Goal: Find specific page/section: Find specific page/section

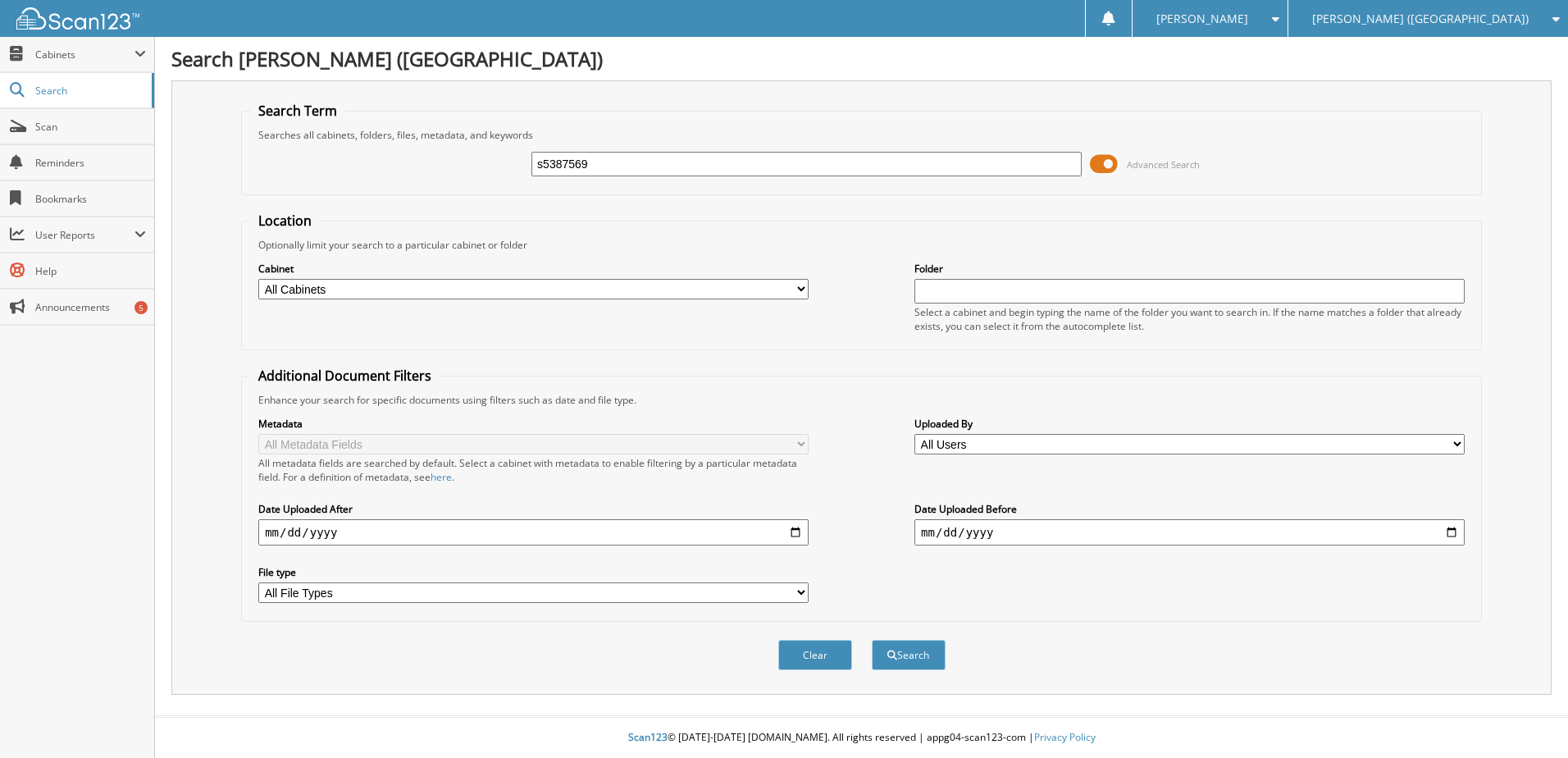
type input "s5387569"
click at [872, 640] on button "Search" at bounding box center [908, 654] width 74 height 30
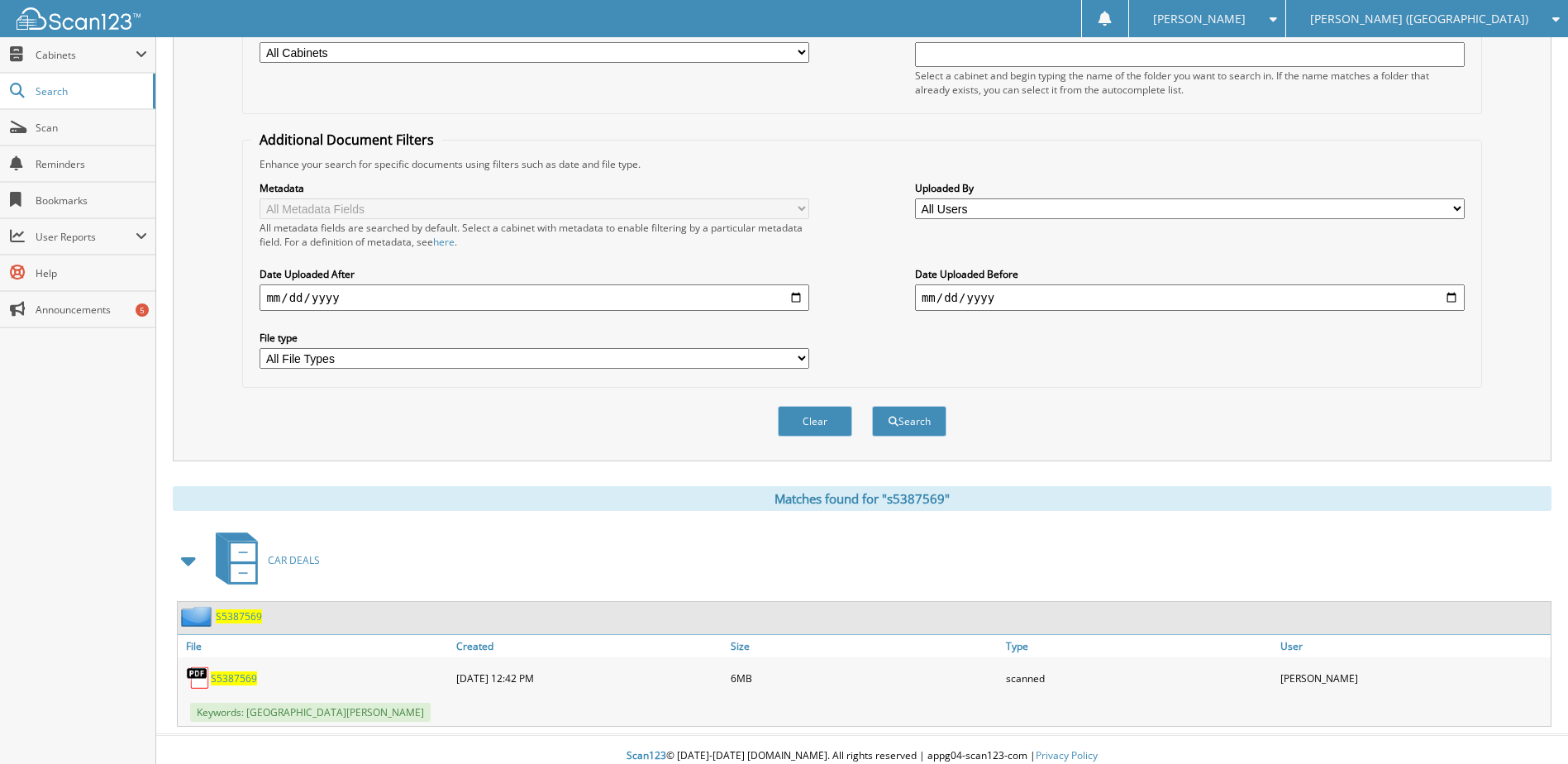
scroll to position [248, 0]
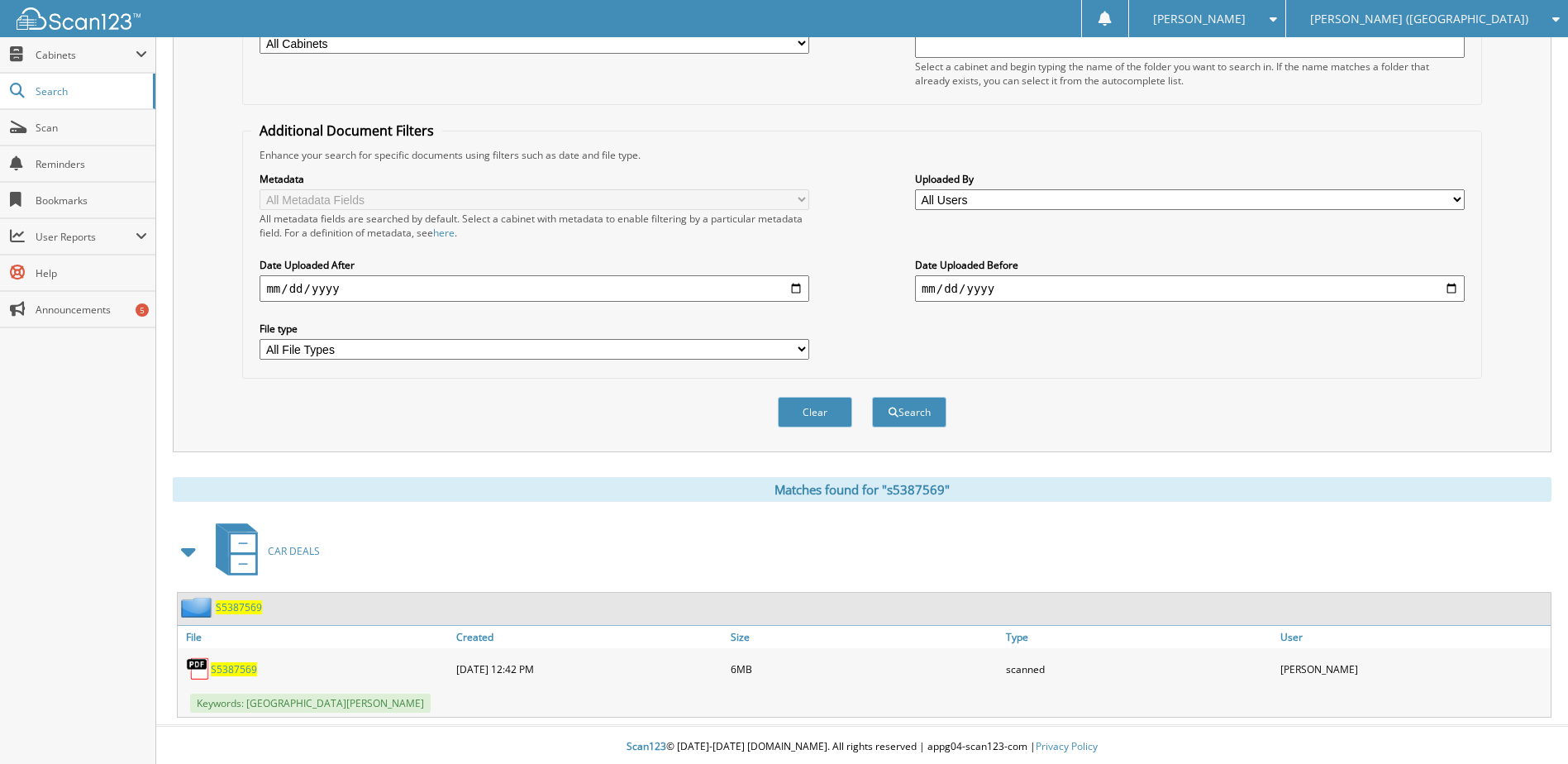
click at [246, 664] on span "S5387569" at bounding box center [234, 669] width 47 height 14
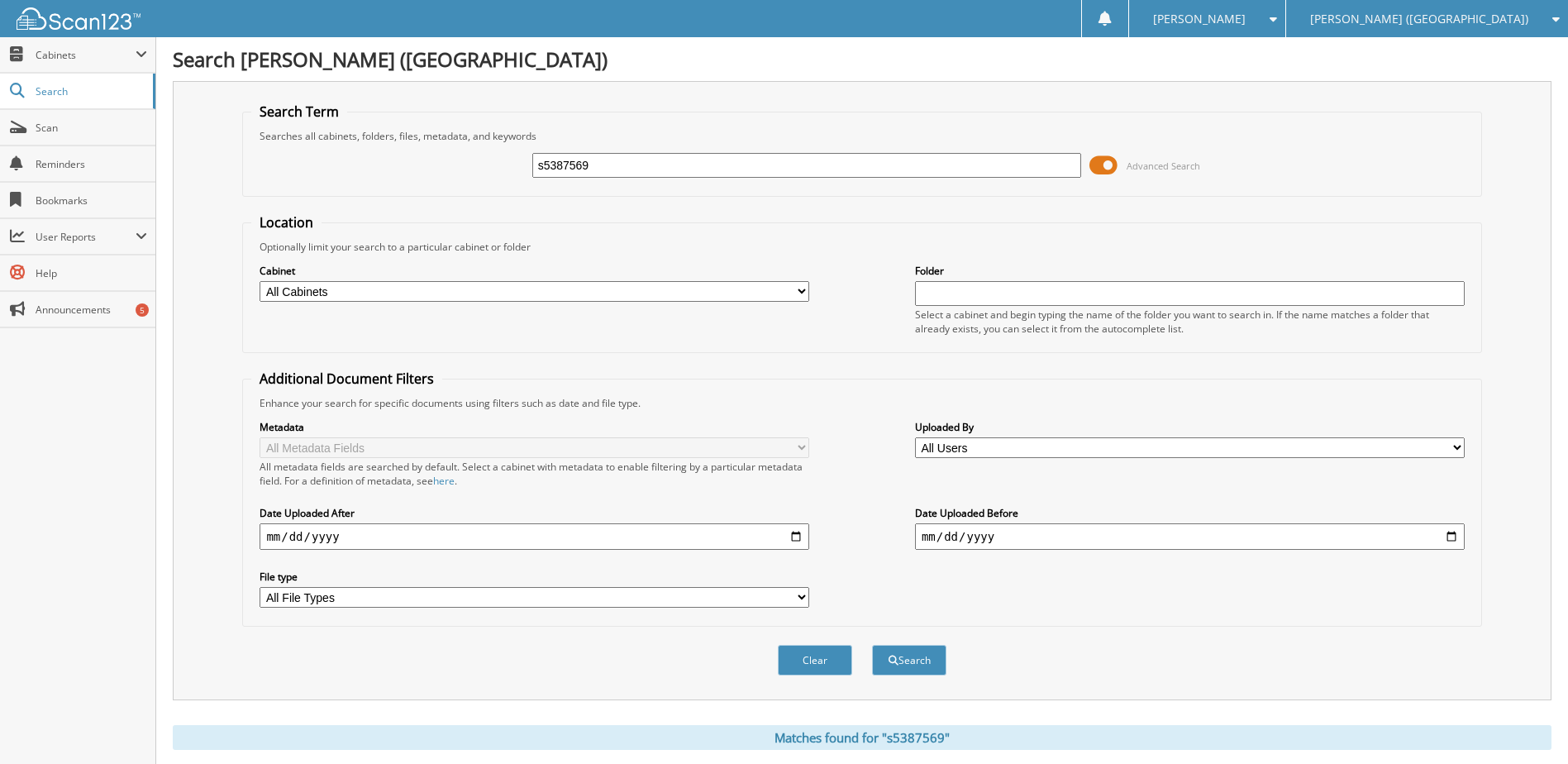
click at [572, 160] on input "s5387569" at bounding box center [807, 165] width 550 height 25
type input "s7803752"
click at [872, 645] on button "Search" at bounding box center [909, 660] width 74 height 30
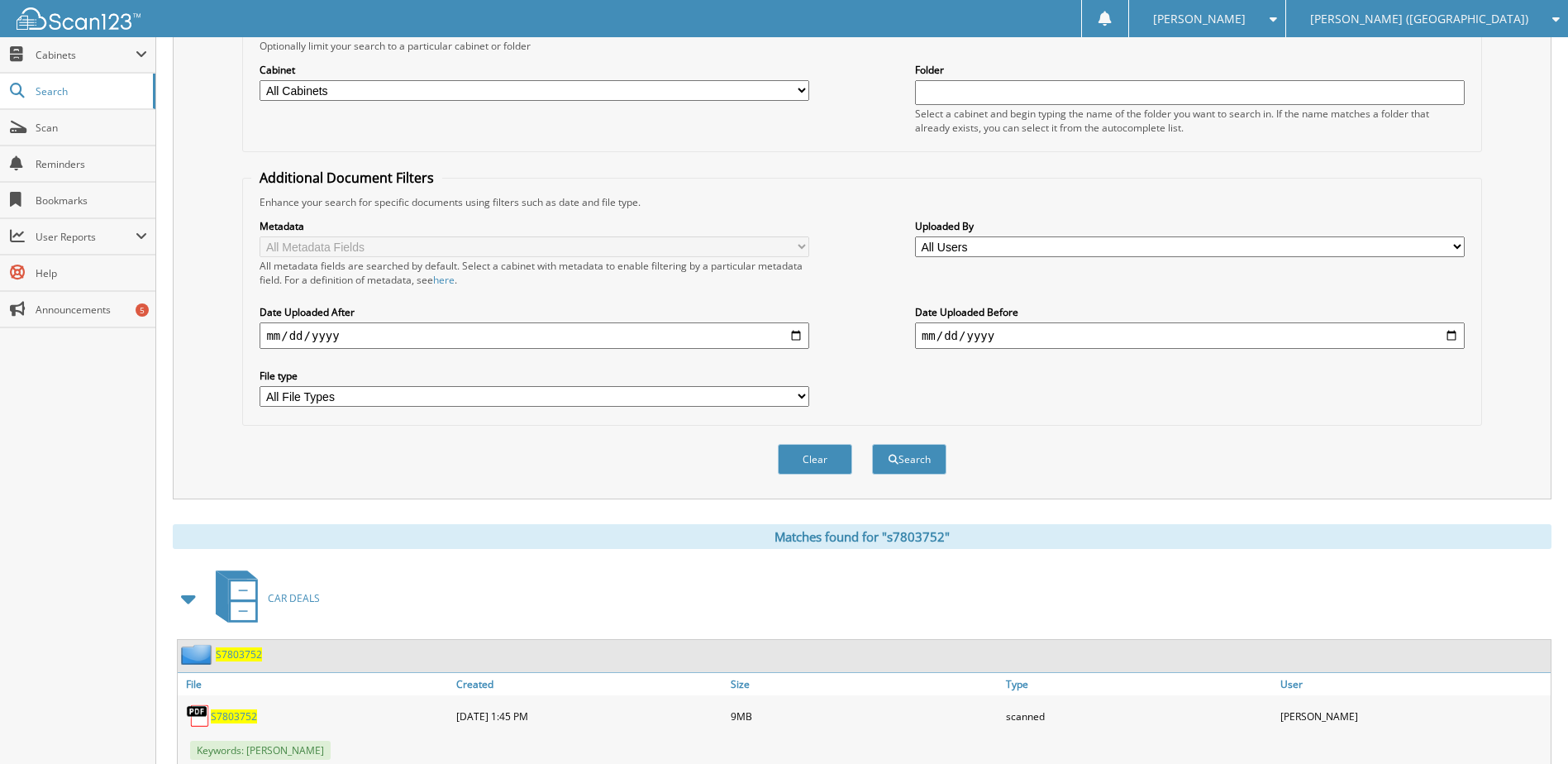
scroll to position [252, 0]
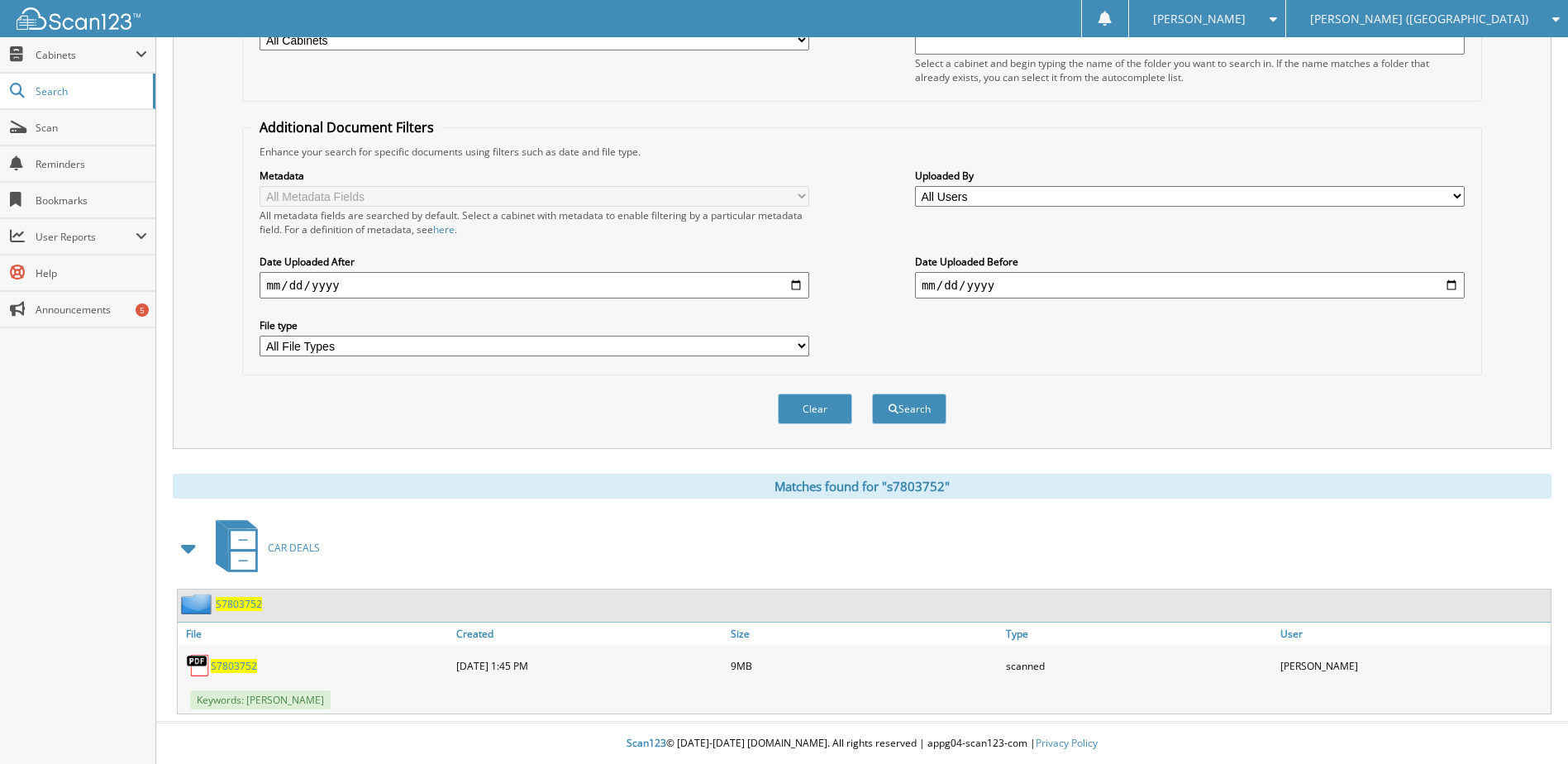
click at [236, 665] on span "S7803752" at bounding box center [234, 665] width 47 height 14
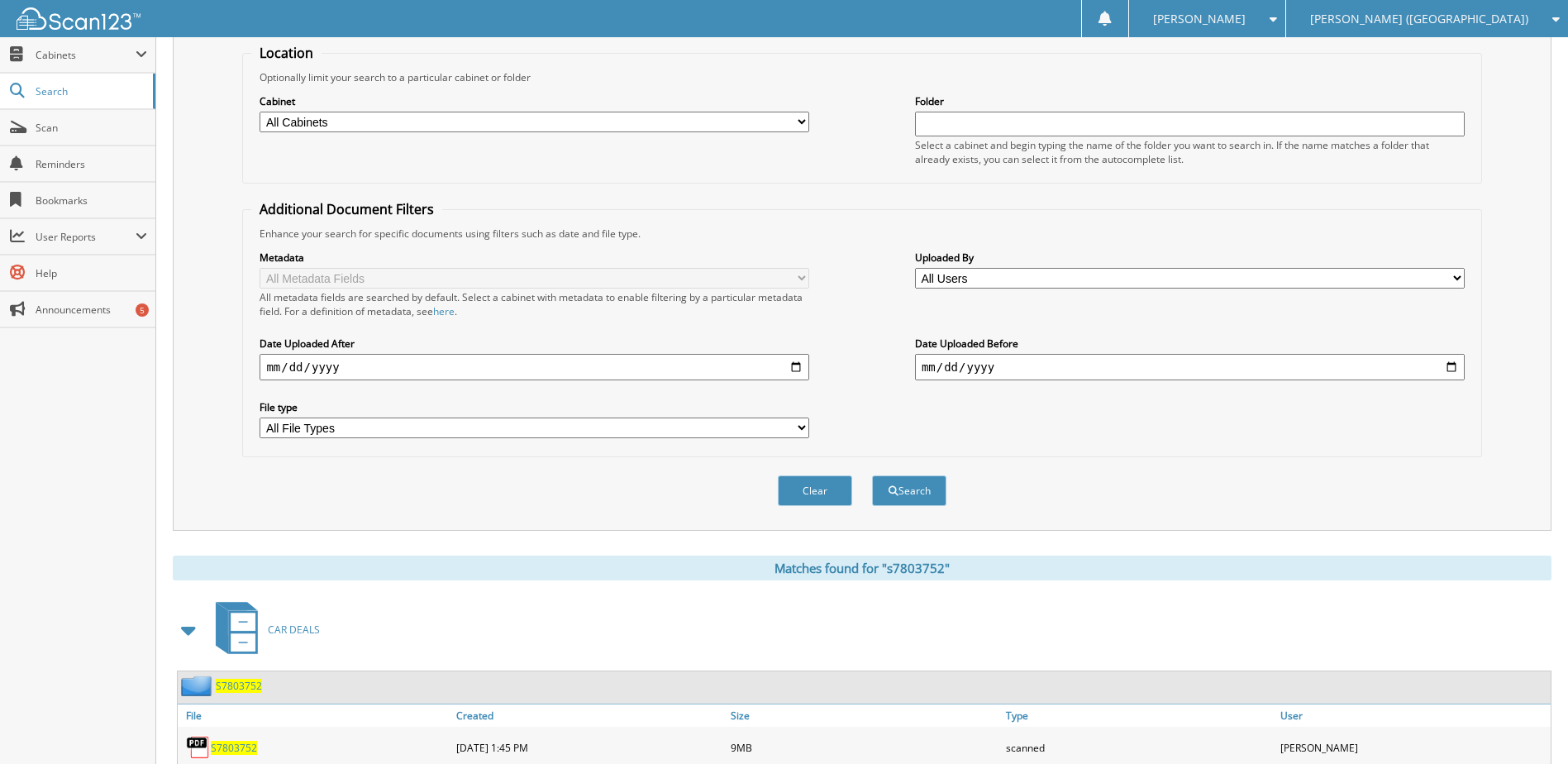
scroll to position [0, 0]
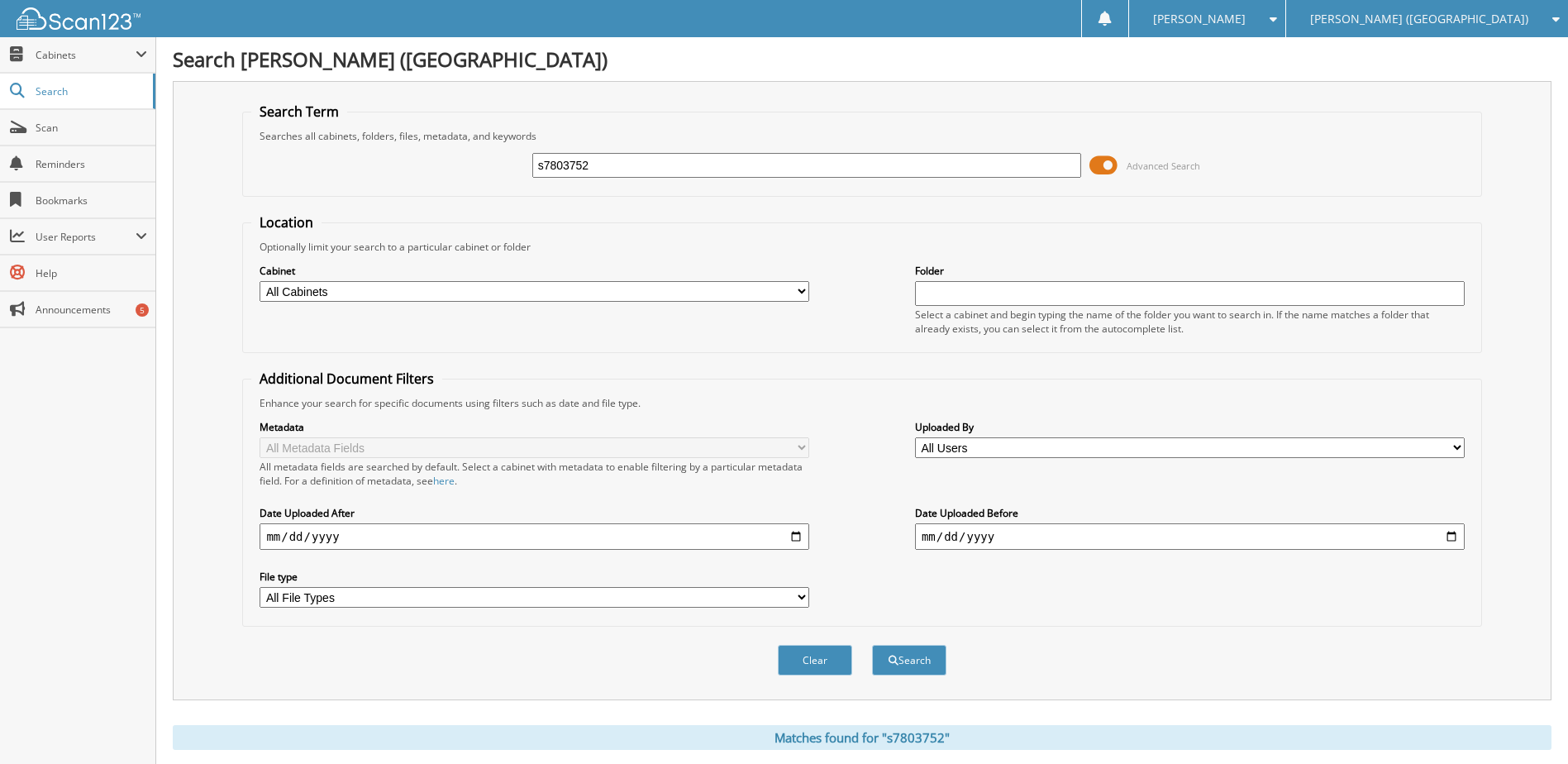
click at [562, 162] on input "s7803752" at bounding box center [807, 165] width 550 height 25
type input "se144557"
click at [872, 645] on button "Search" at bounding box center [909, 660] width 74 height 30
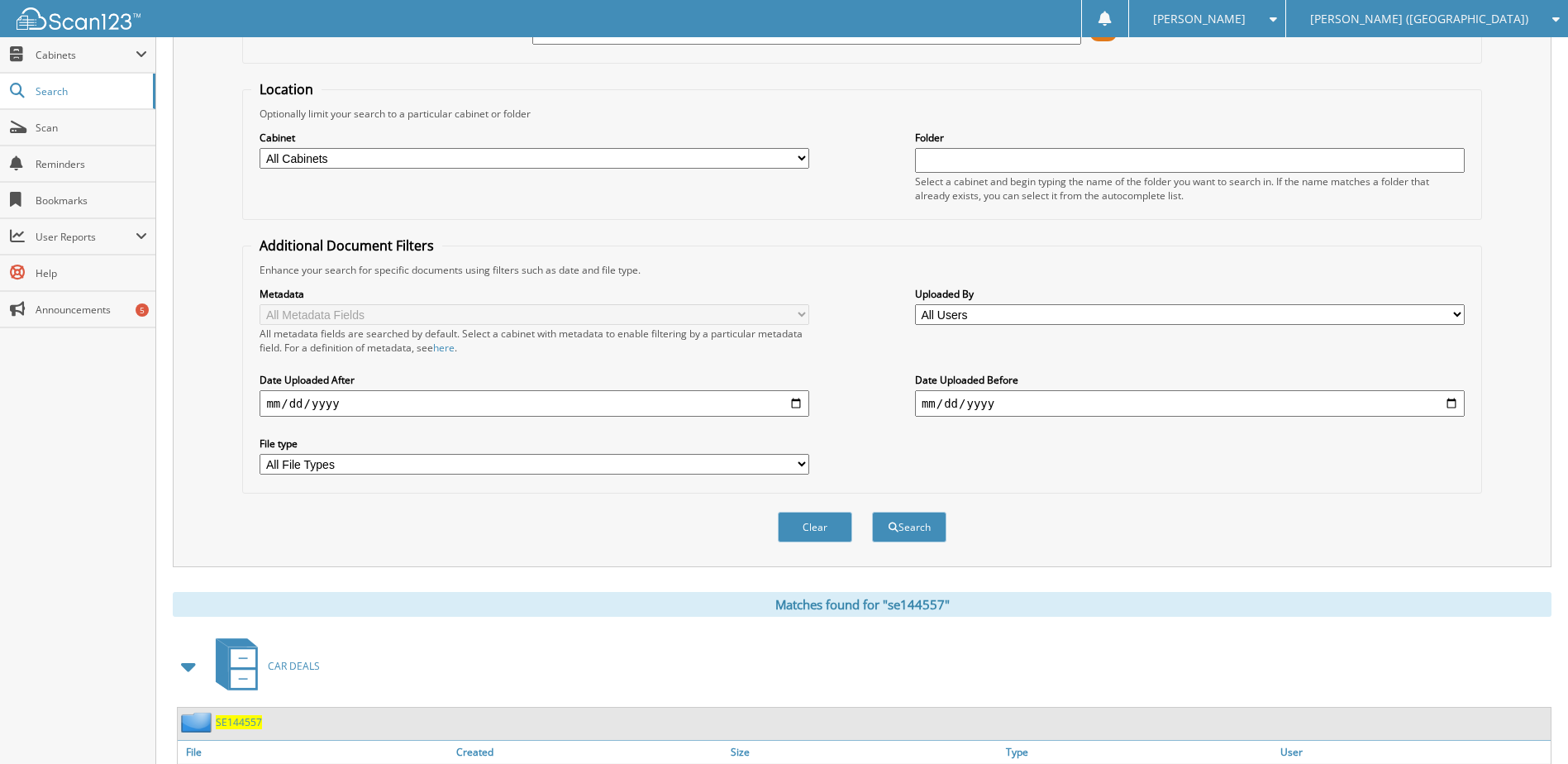
scroll to position [248, 0]
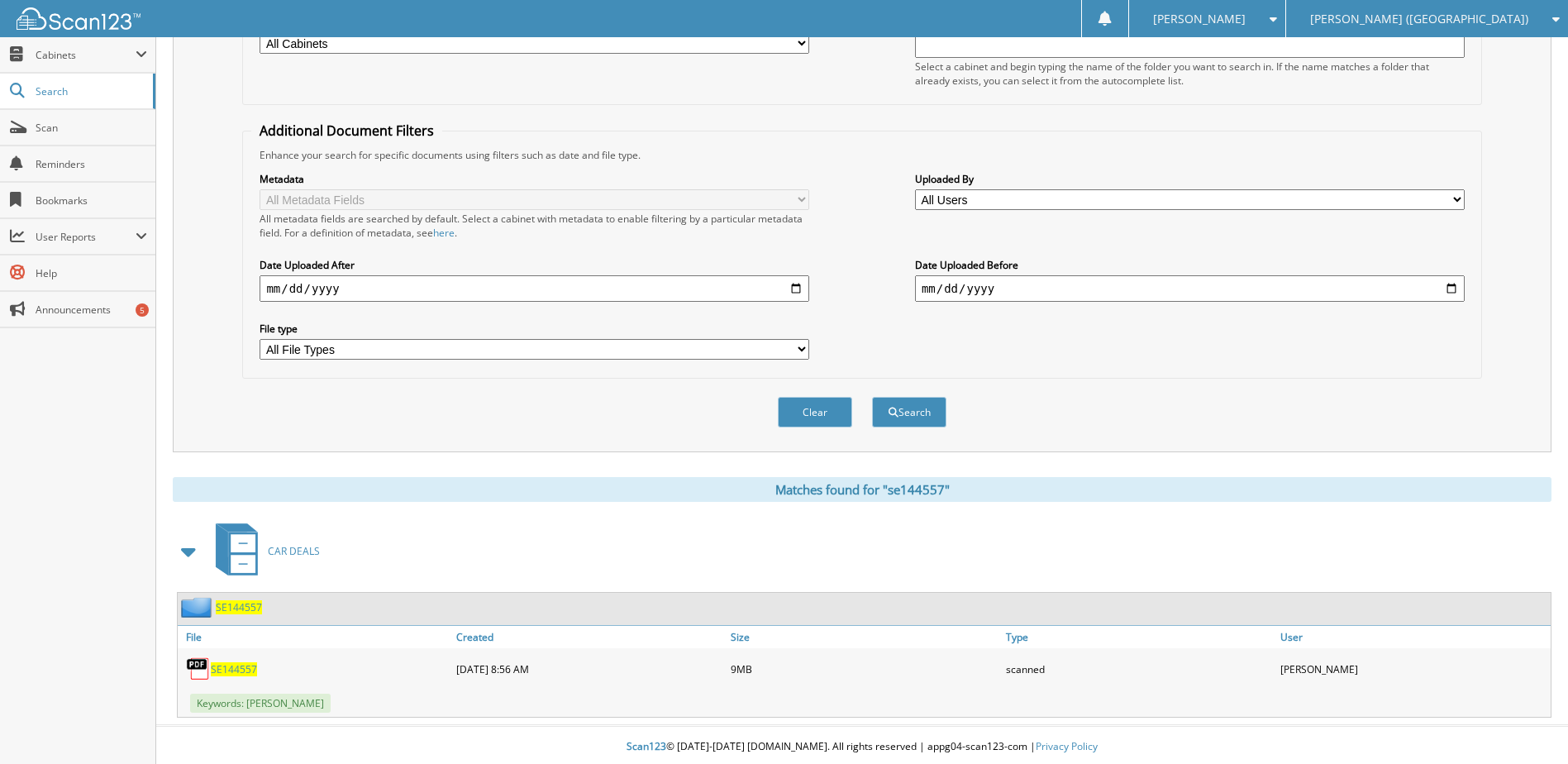
click at [228, 673] on span "SE144557" at bounding box center [234, 669] width 47 height 14
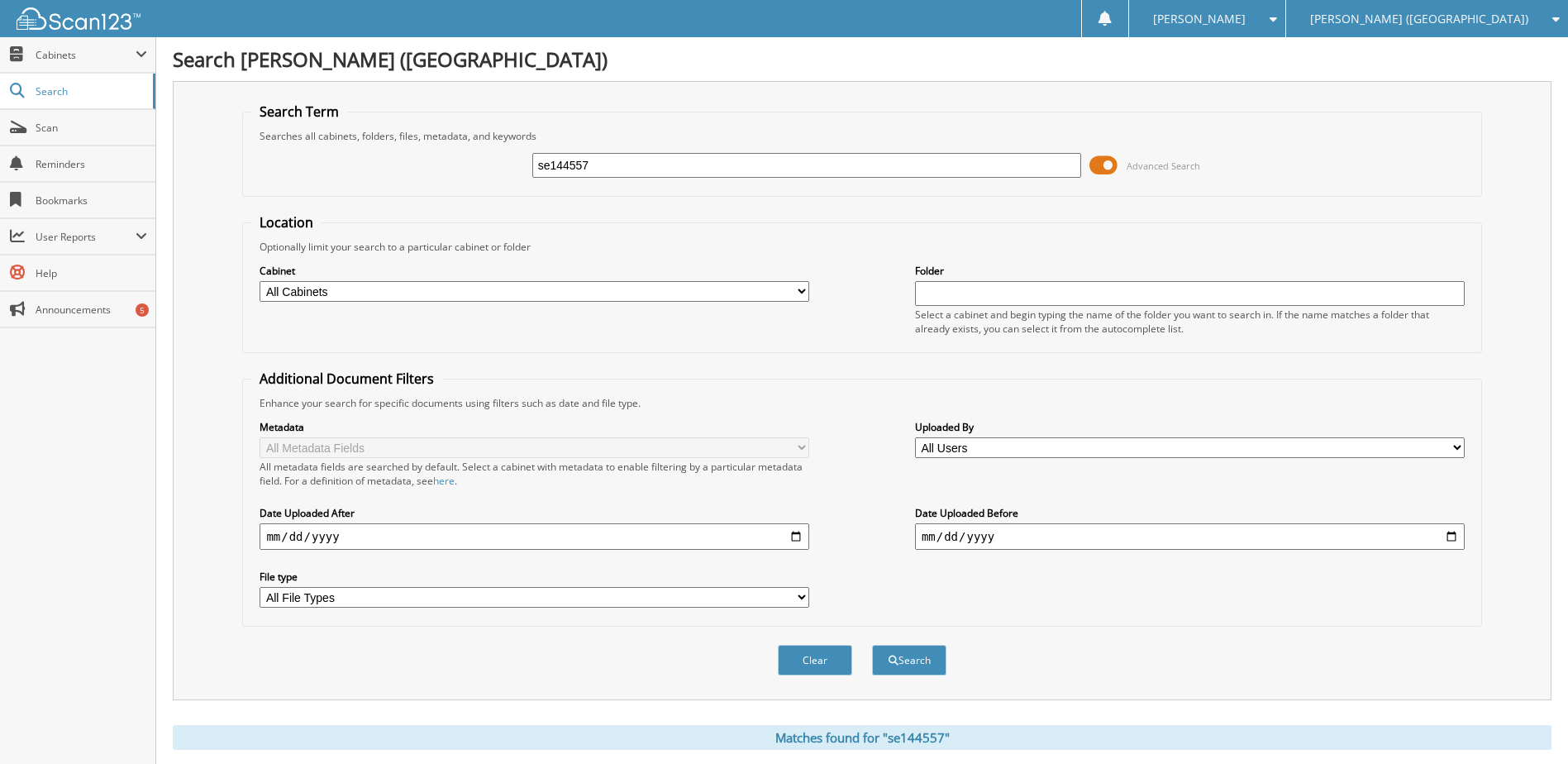
click at [562, 167] on input "se144557" at bounding box center [807, 165] width 550 height 25
type input "s7274820"
click at [872, 645] on button "Search" at bounding box center [909, 660] width 74 height 30
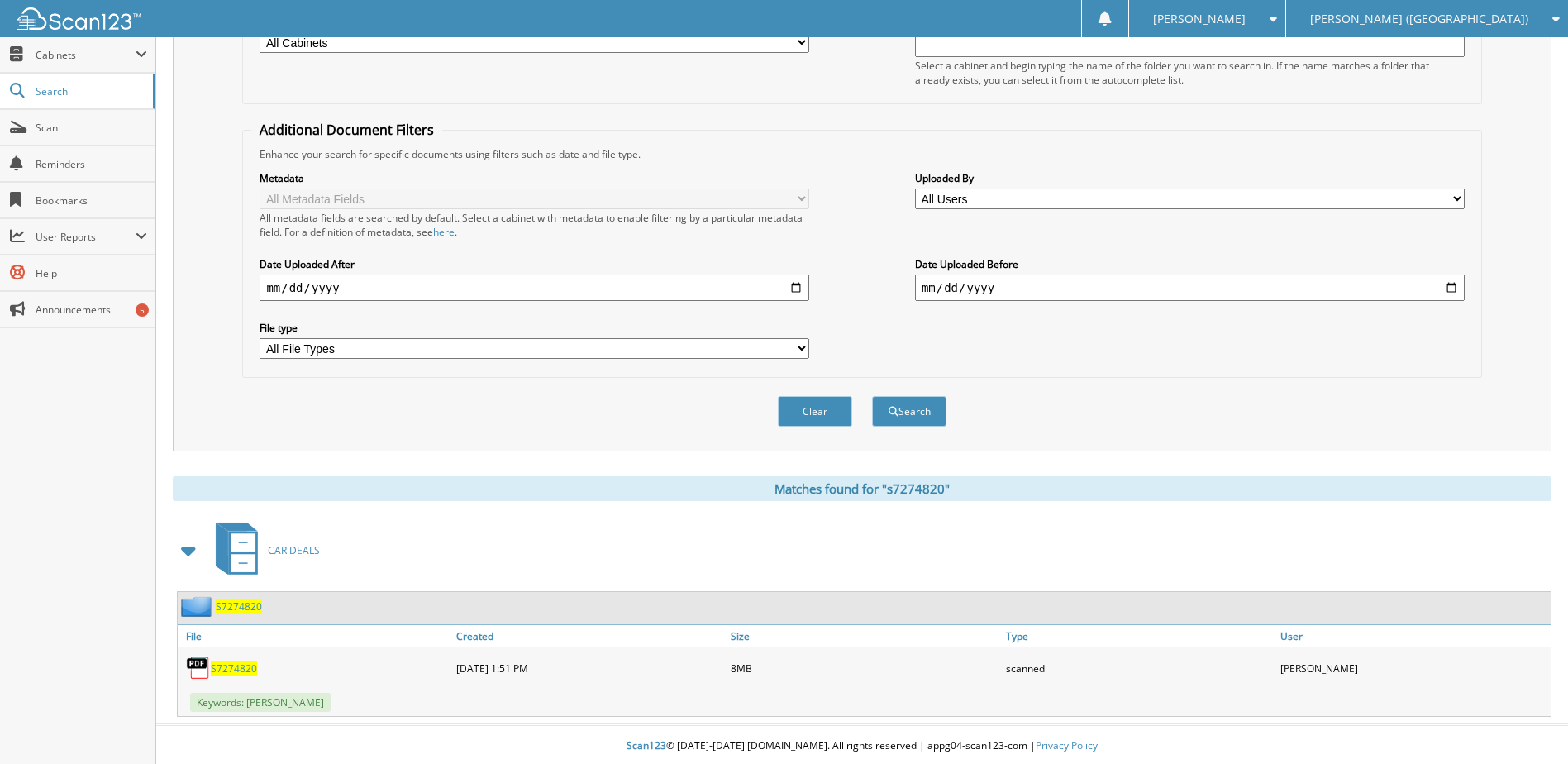
scroll to position [252, 0]
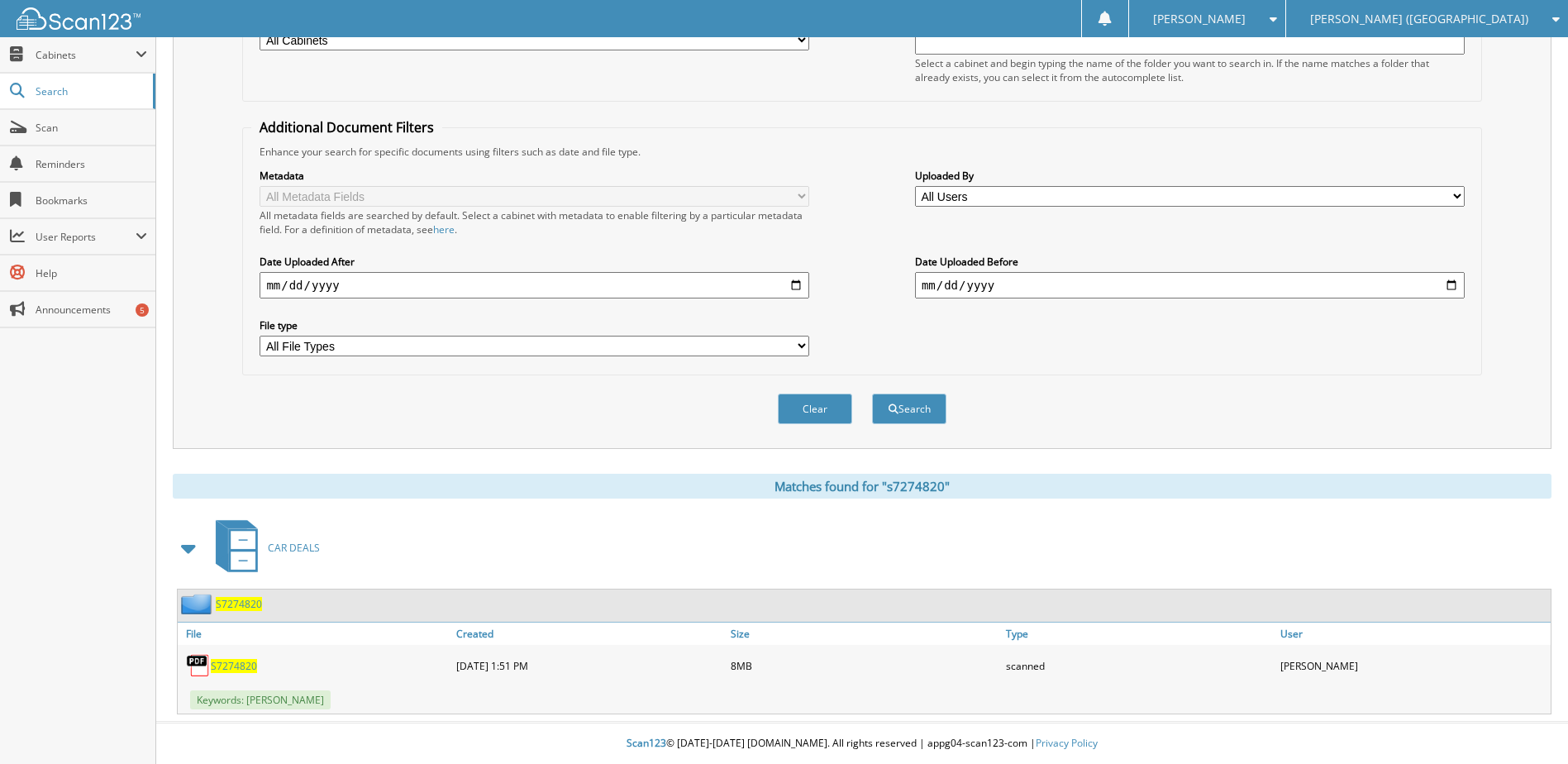
click at [229, 659] on span "S7274820" at bounding box center [234, 665] width 47 height 14
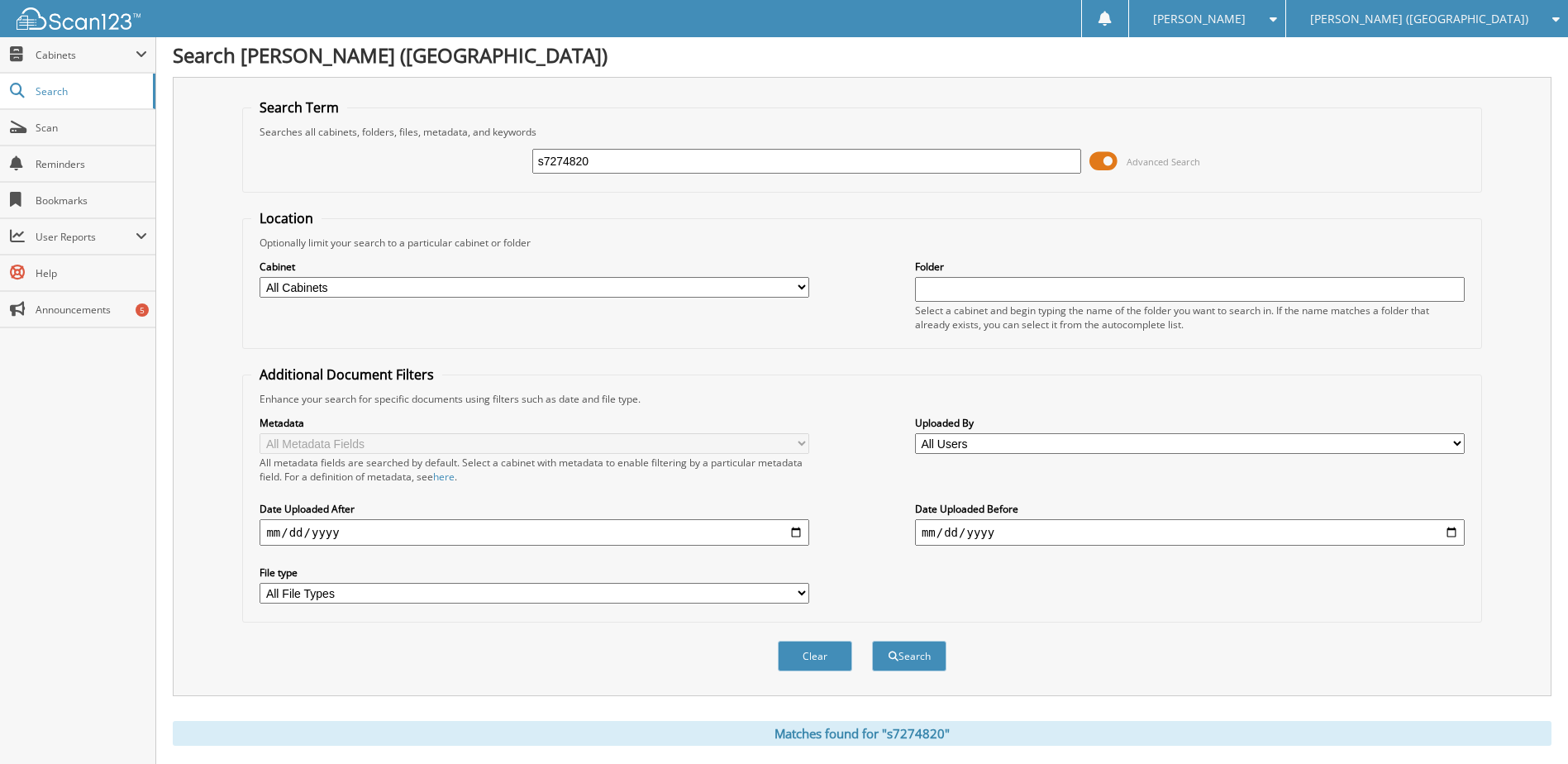
scroll to position [0, 0]
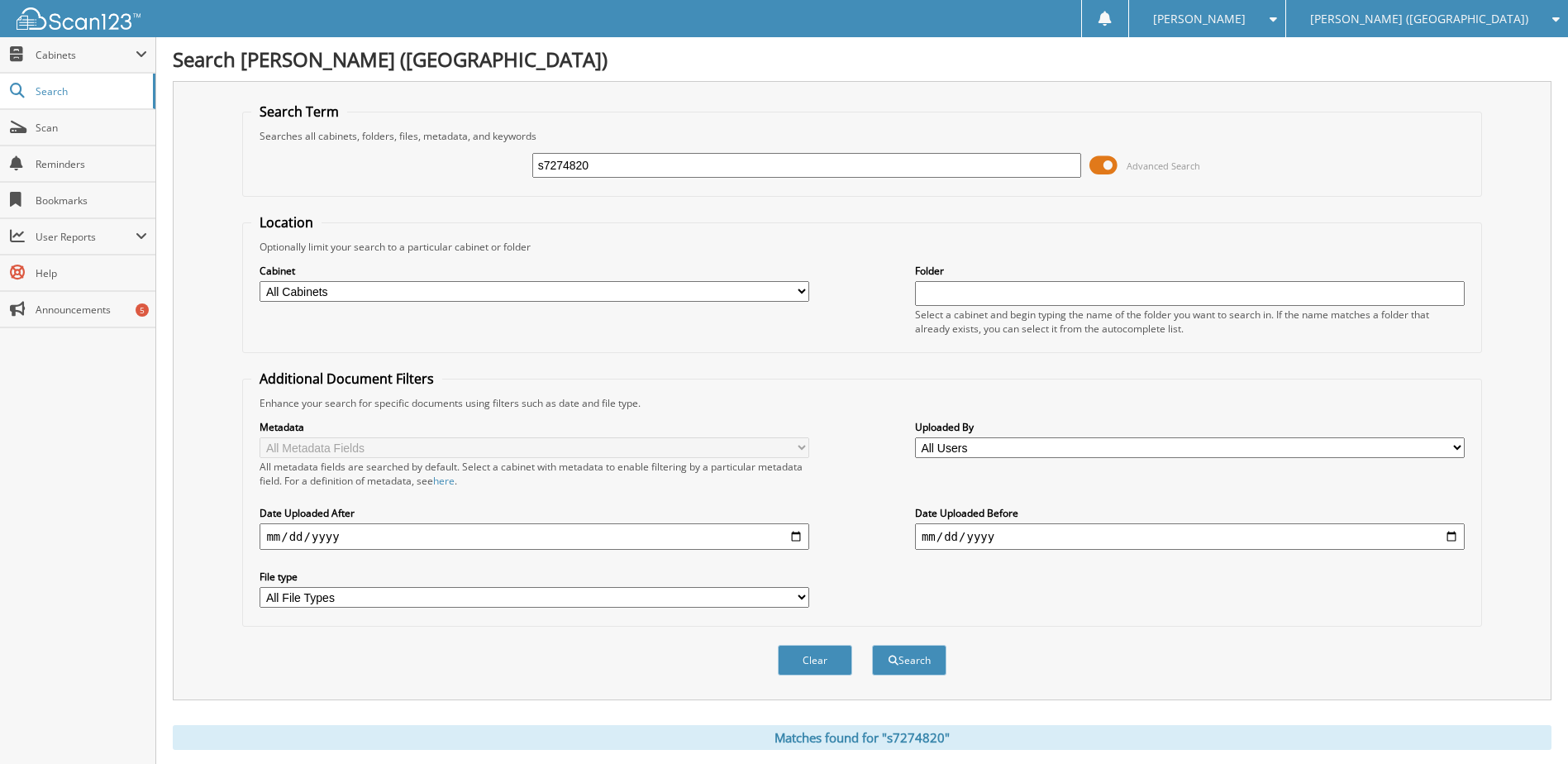
click at [572, 180] on div "s7274820 Advanced Search" at bounding box center [861, 165] width 1221 height 45
click at [572, 173] on input "s7274820" at bounding box center [807, 165] width 550 height 25
type input "se198207"
click at [872, 645] on button "Search" at bounding box center [909, 660] width 74 height 30
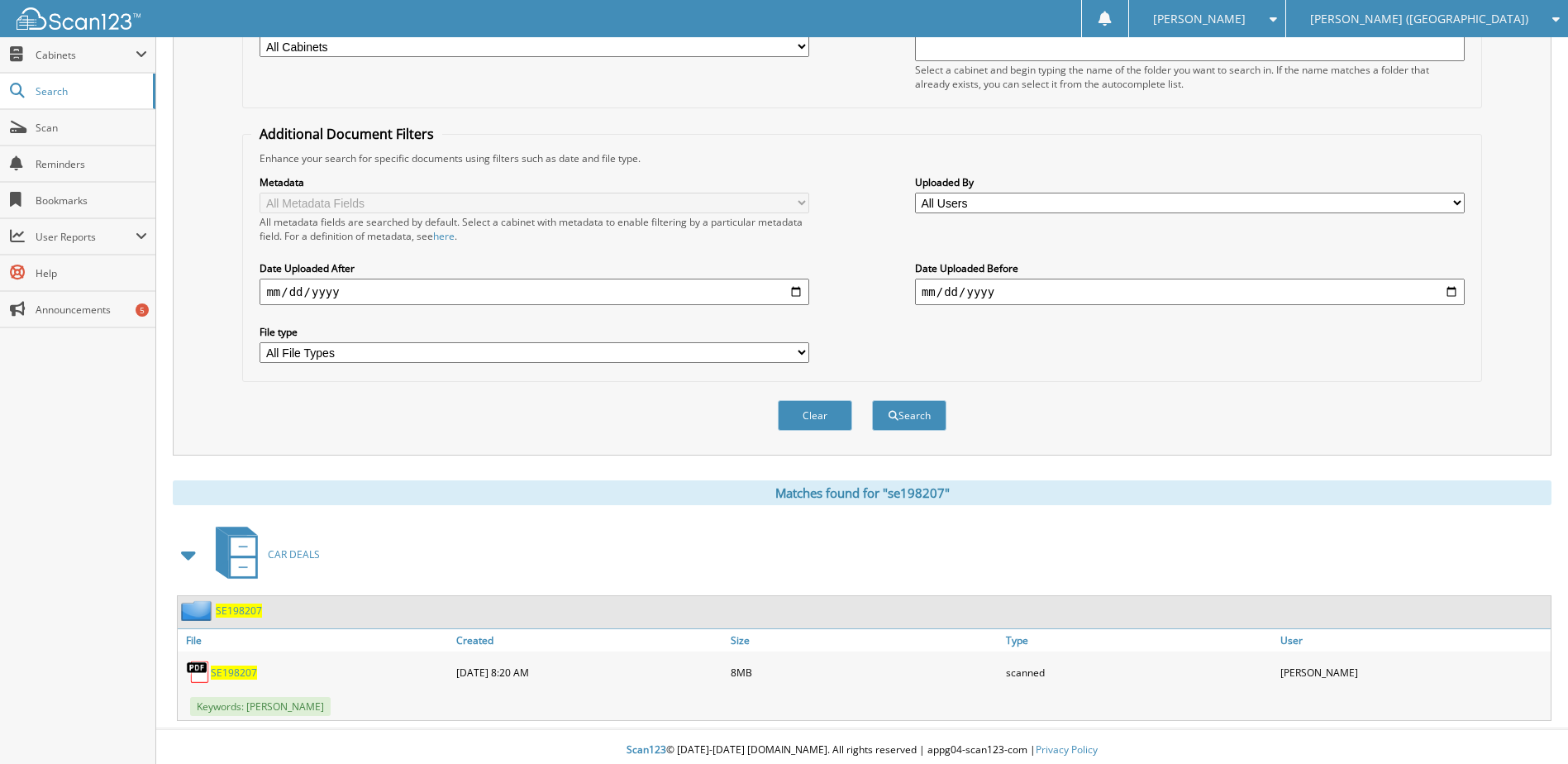
scroll to position [248, 0]
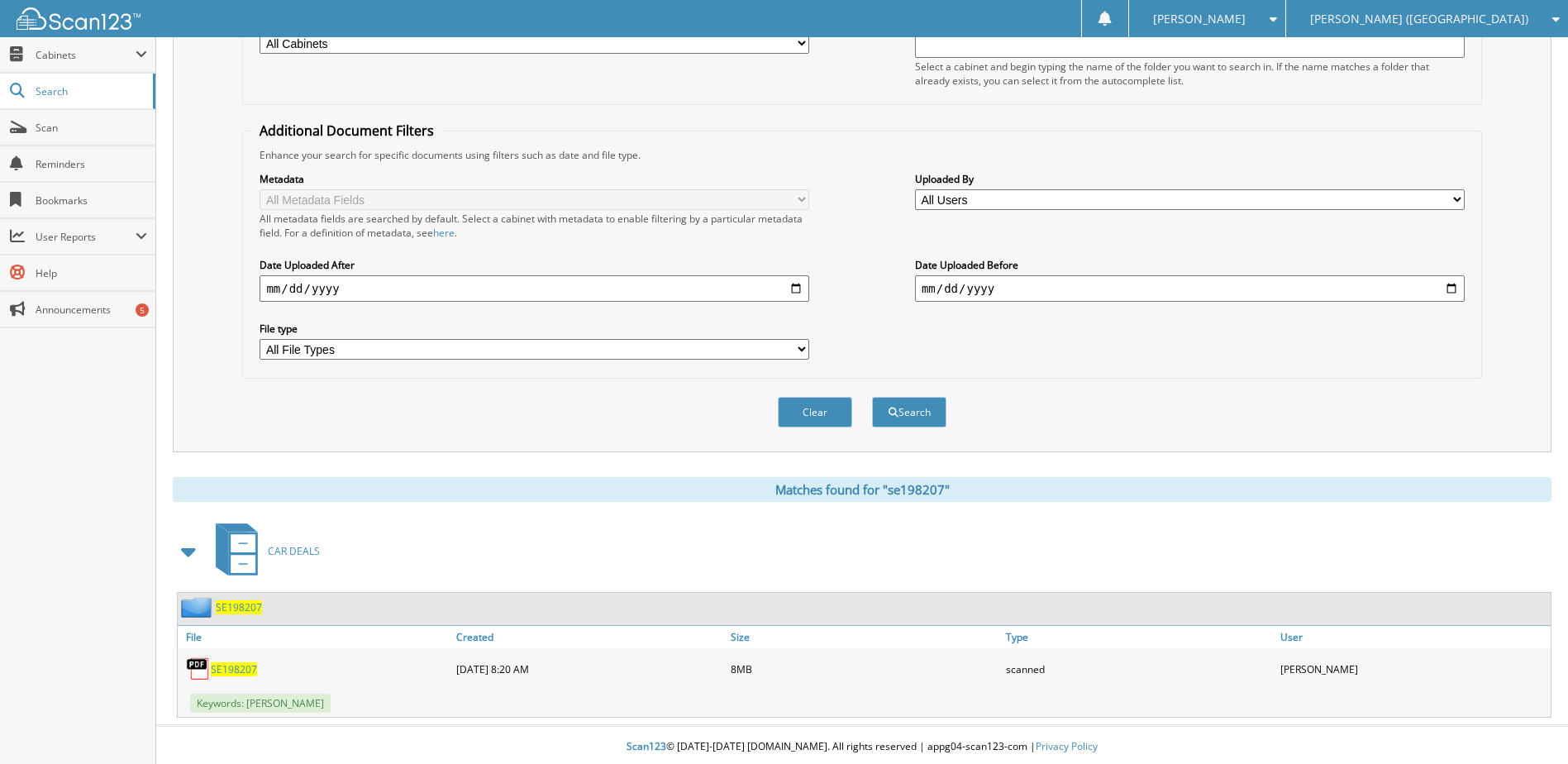
click at [227, 667] on span "SE198207" at bounding box center [234, 669] width 47 height 14
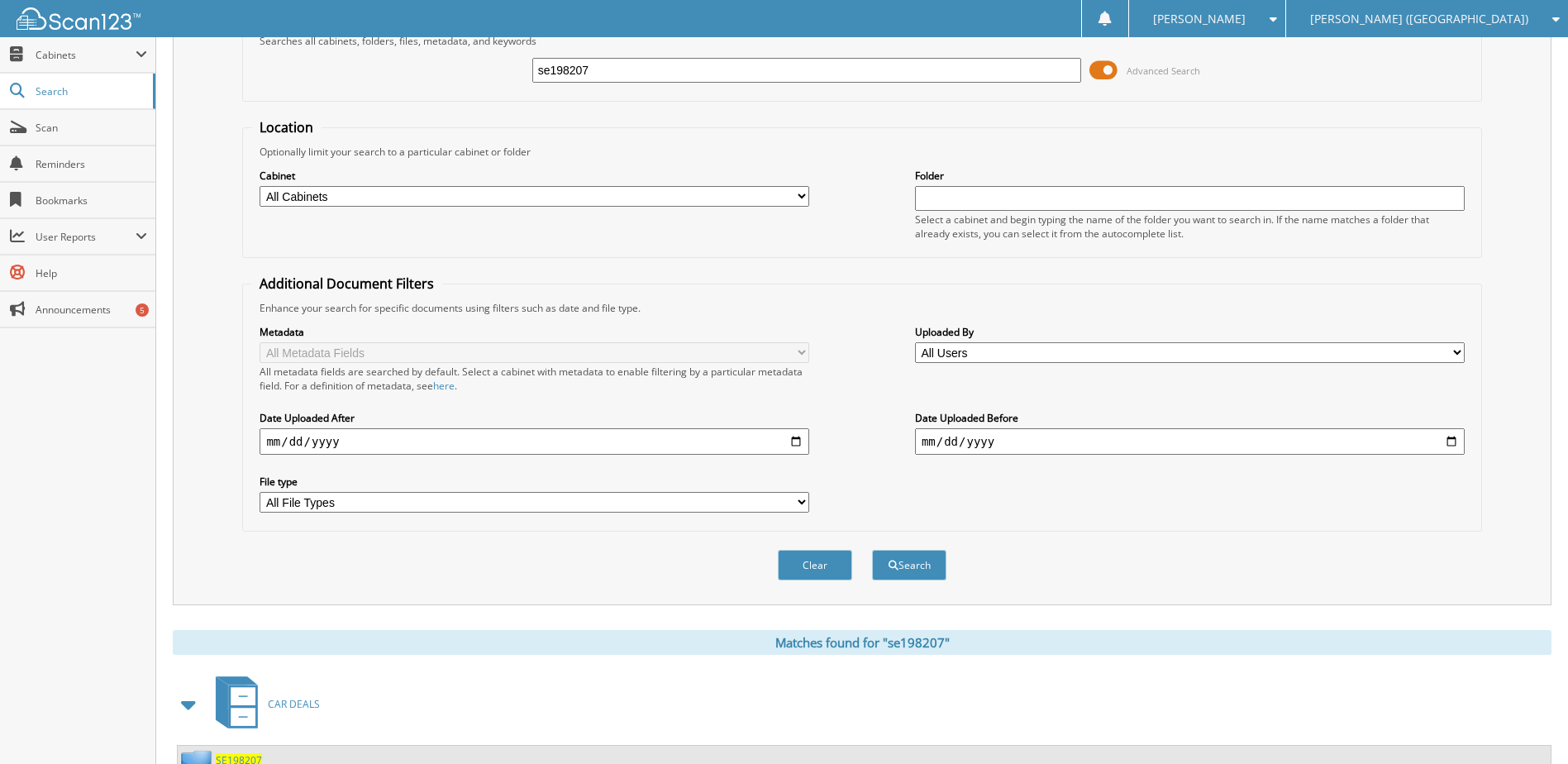
scroll to position [82, 0]
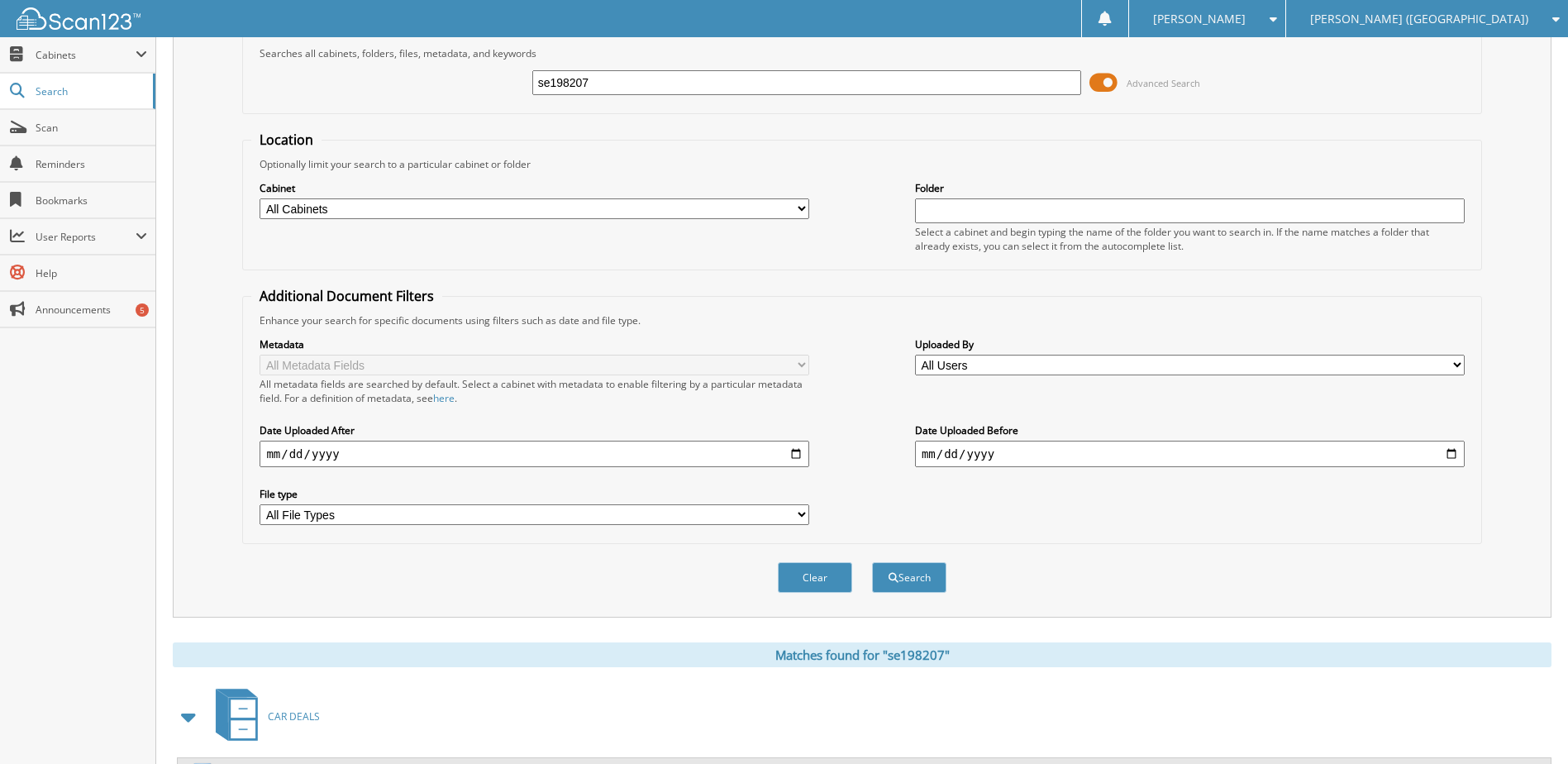
click at [592, 87] on input "se198207" at bounding box center [807, 82] width 550 height 25
type input "s7953513"
click at [872, 562] on button "Search" at bounding box center [909, 577] width 74 height 30
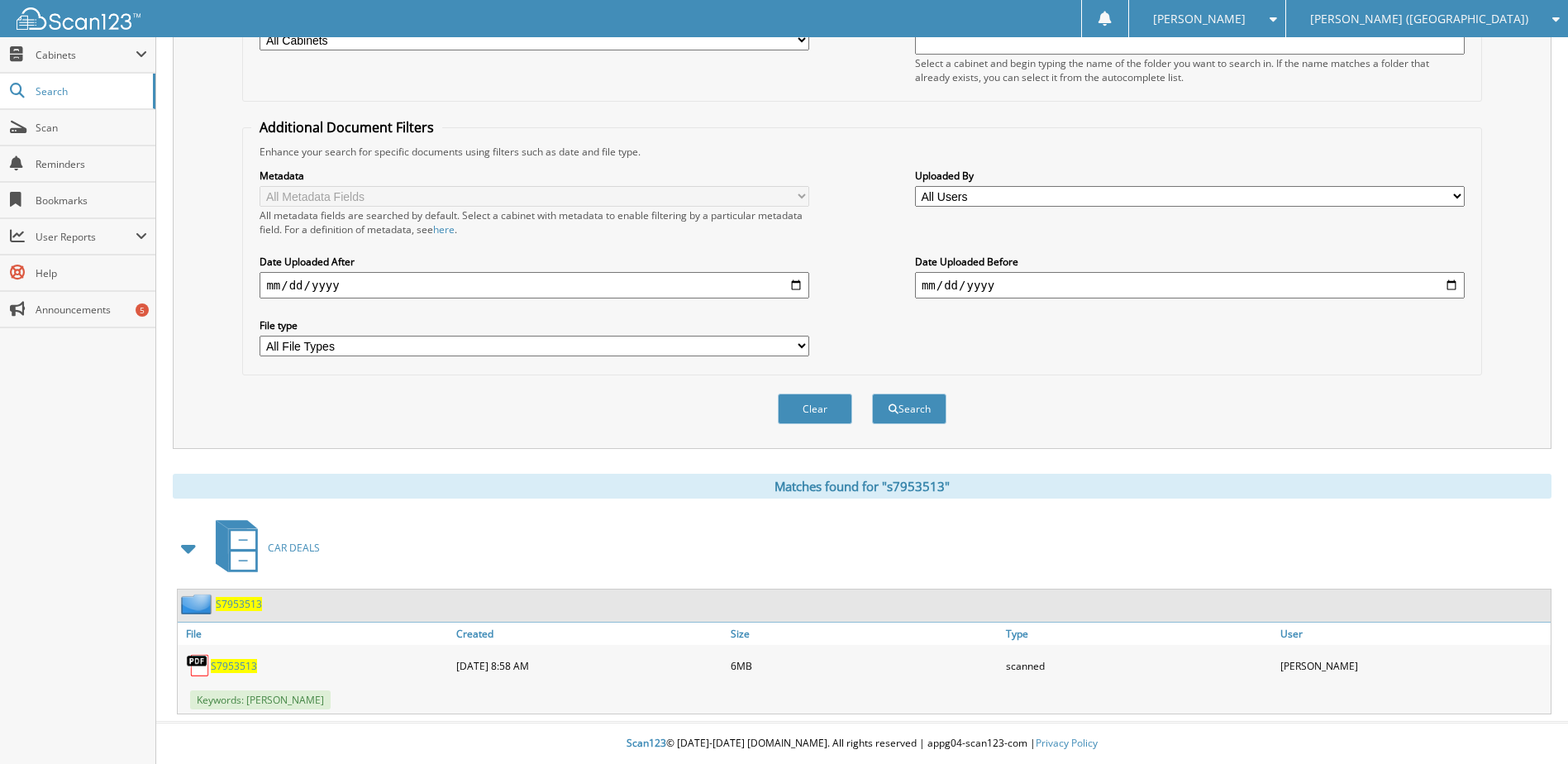
click at [248, 663] on span "S7953513" at bounding box center [234, 665] width 47 height 14
click at [37, 125] on span "Scan" at bounding box center [92, 127] width 112 height 14
